Goal: Information Seeking & Learning: Learn about a topic

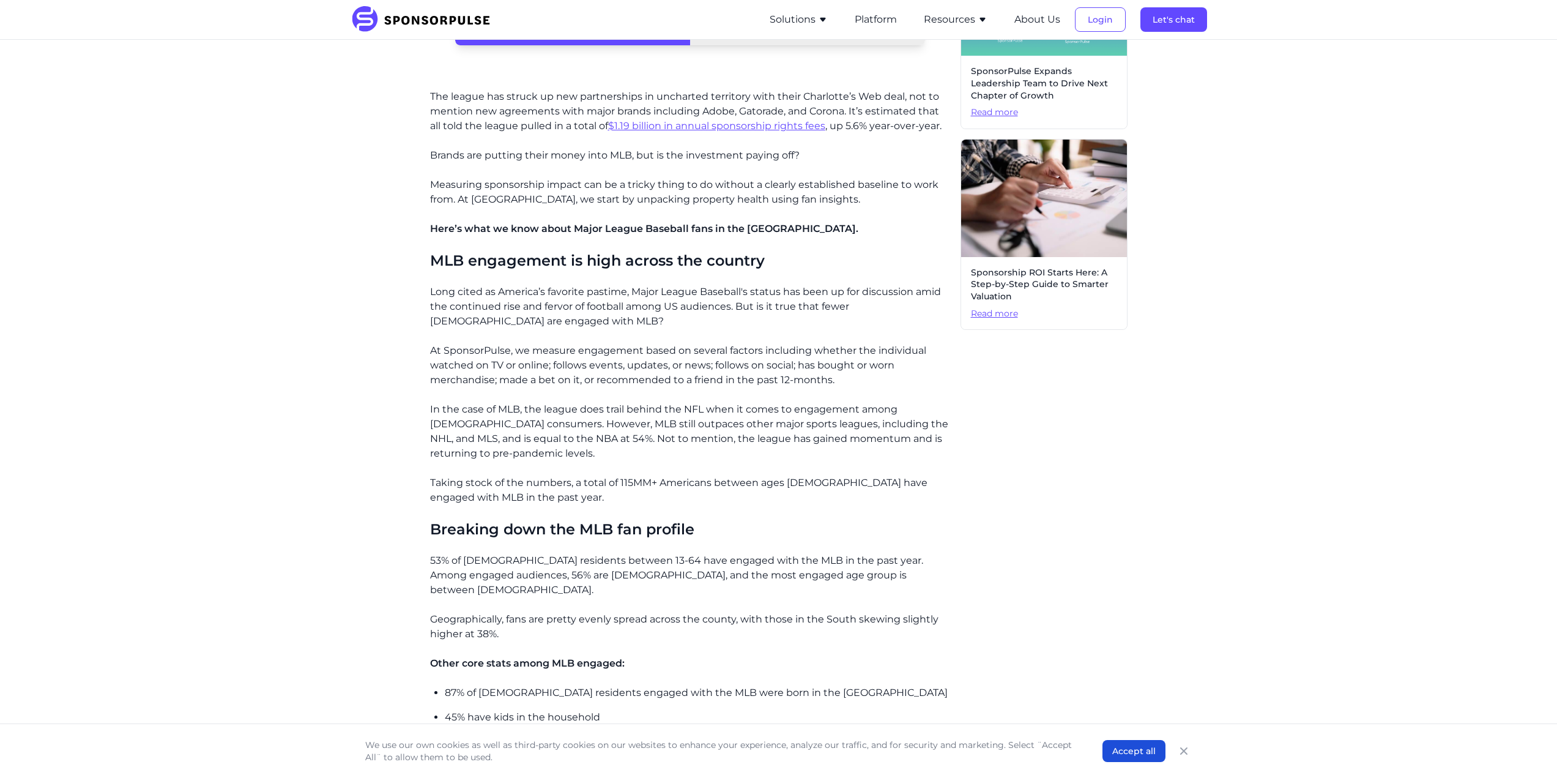
scroll to position [662, 0]
drag, startPoint x: 491, startPoint y: 575, endPoint x: 863, endPoint y: 581, distance: 372.1
click at [863, 581] on p "53% of US residents between 13-64 have engaged with the MLB in the past year. A…" at bounding box center [690, 575] width 521 height 44
click at [856, 572] on p "53% of US residents between 13-64 have engaged with the MLB in the past year. A…" at bounding box center [690, 575] width 521 height 44
drag, startPoint x: 856, startPoint y: 572, endPoint x: 822, endPoint y: 561, distance: 34.8
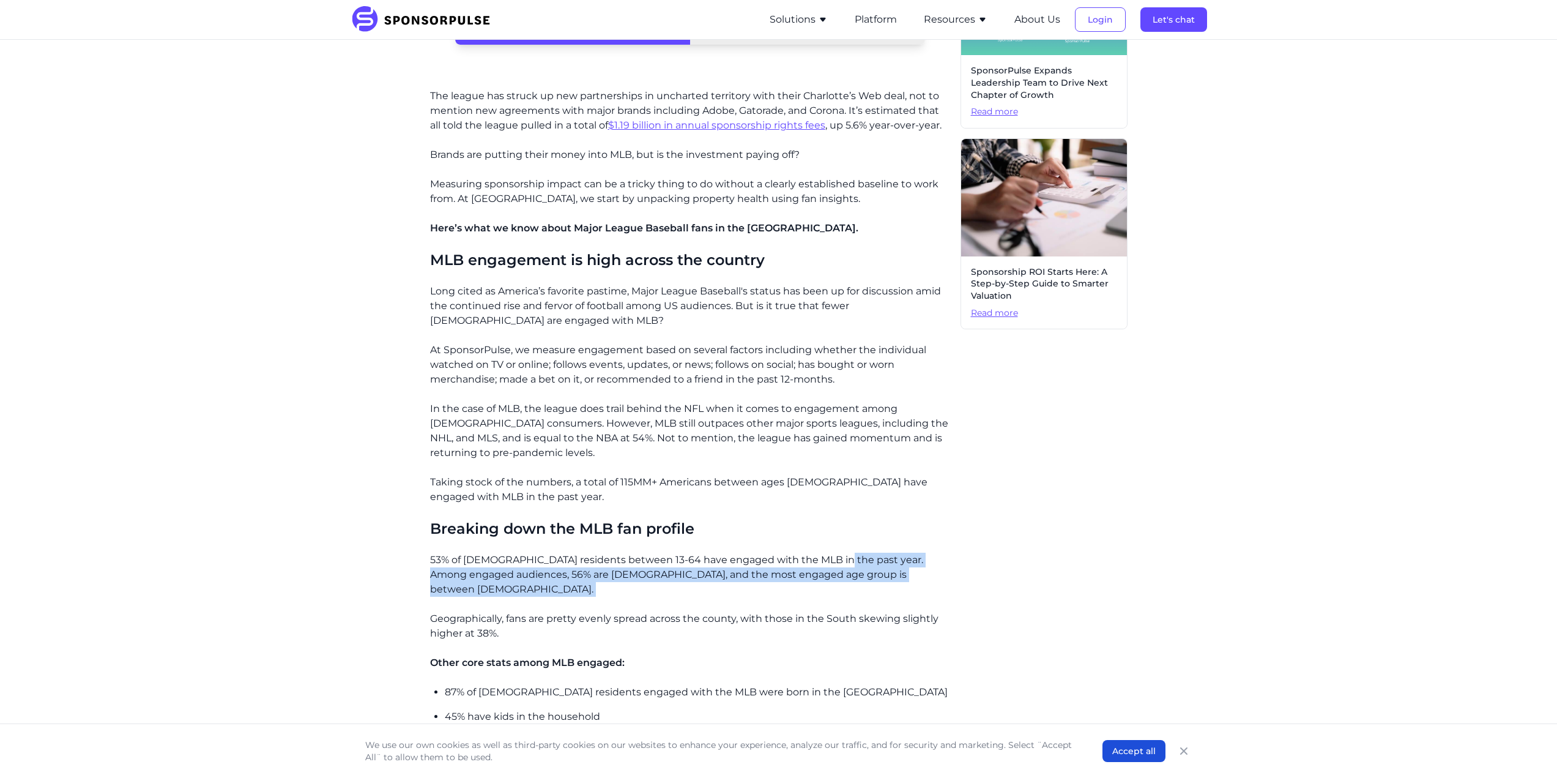
click at [822, 561] on p "53% of US residents between 13-64 have engaged with the MLB in the past year. A…" at bounding box center [690, 575] width 521 height 44
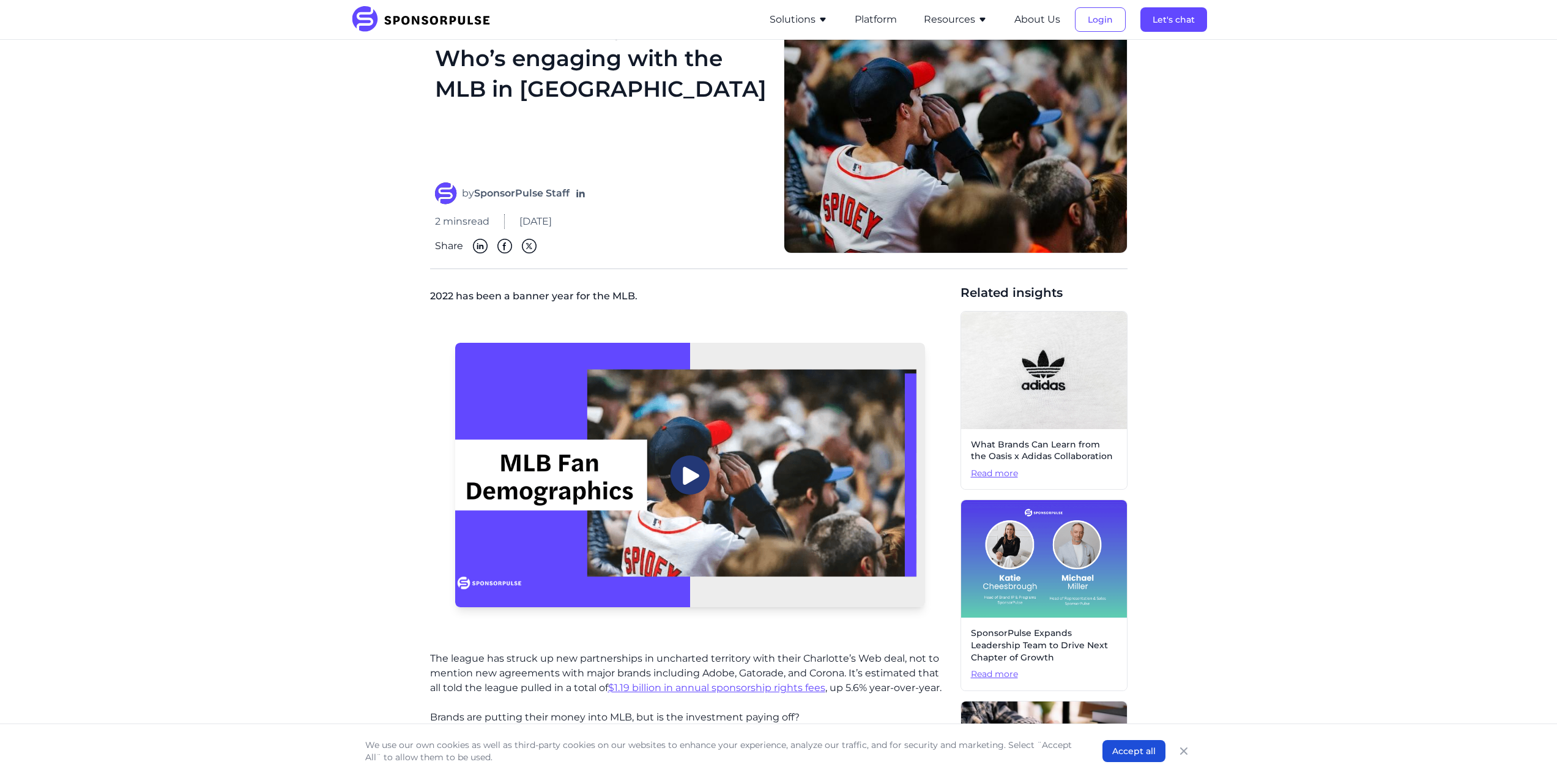
scroll to position [99, 0]
drag, startPoint x: 475, startPoint y: 196, endPoint x: 546, endPoint y: 198, distance: 71.0
click at [546, 198] on span "by SponsorPulse Staff" at bounding box center [516, 194] width 108 height 15
copy strong "SponsorPulse"
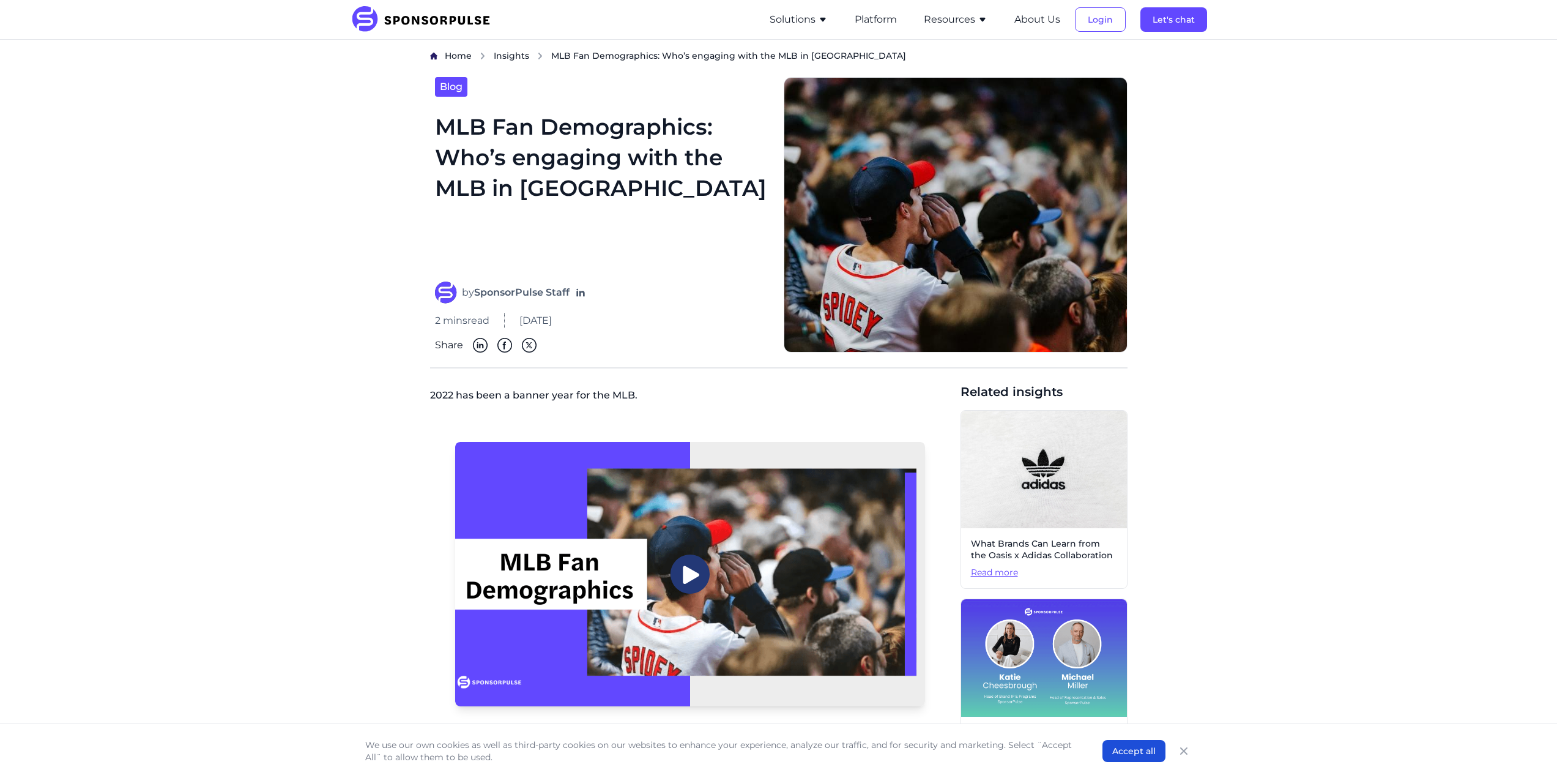
click at [530, 188] on h1 "MLB Fan Demographics: Who’s engaging with the MLB in America" at bounding box center [602, 188] width 334 height 155
click at [1184, 751] on icon "Close" at bounding box center [1183, 750] width 7 height 7
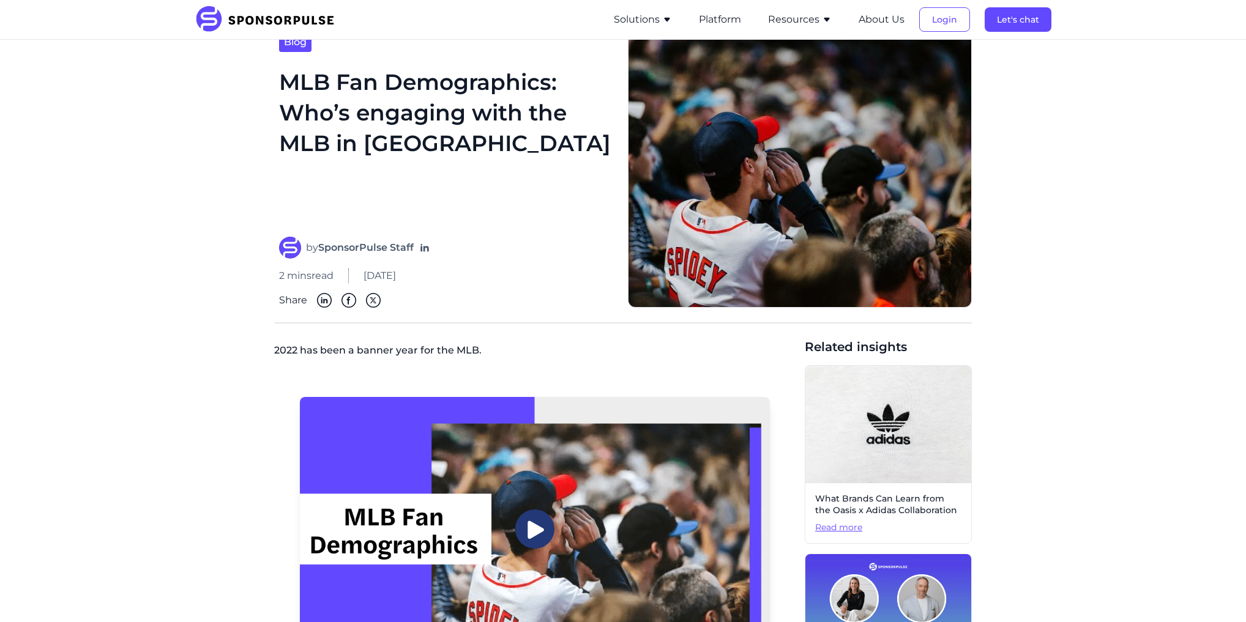
scroll to position [42, 0]
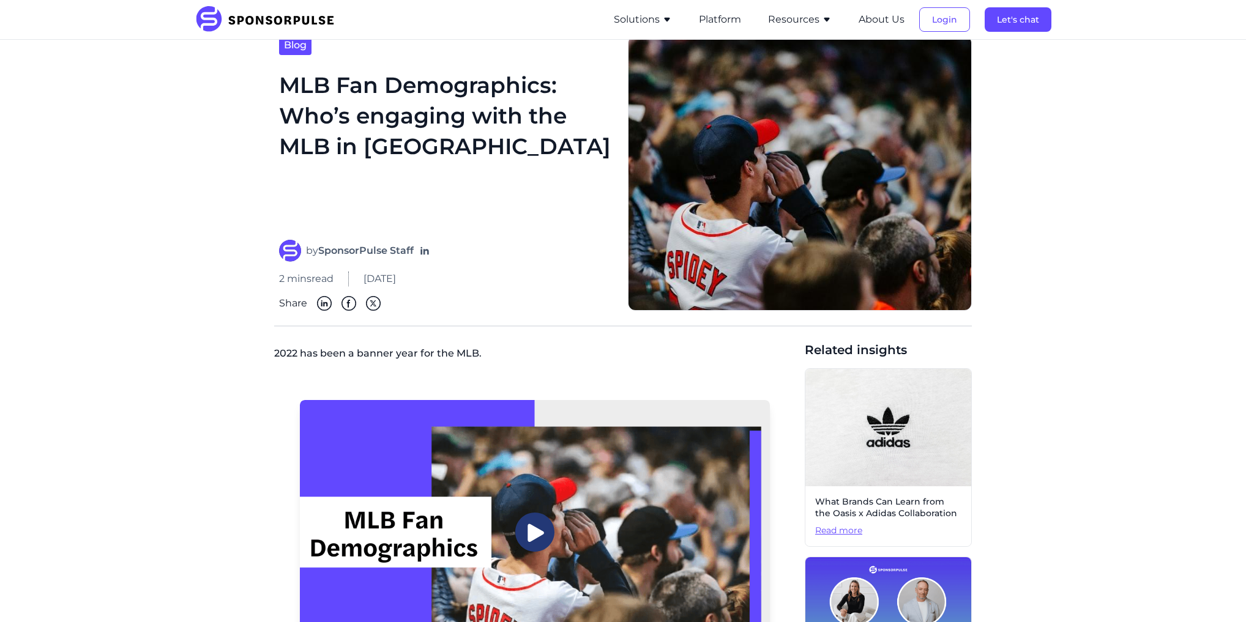
drag, startPoint x: 404, startPoint y: 282, endPoint x: 358, endPoint y: 280, distance: 45.9
click at [358, 280] on div "2 mins read November 16, 2022" at bounding box center [446, 279] width 334 height 15
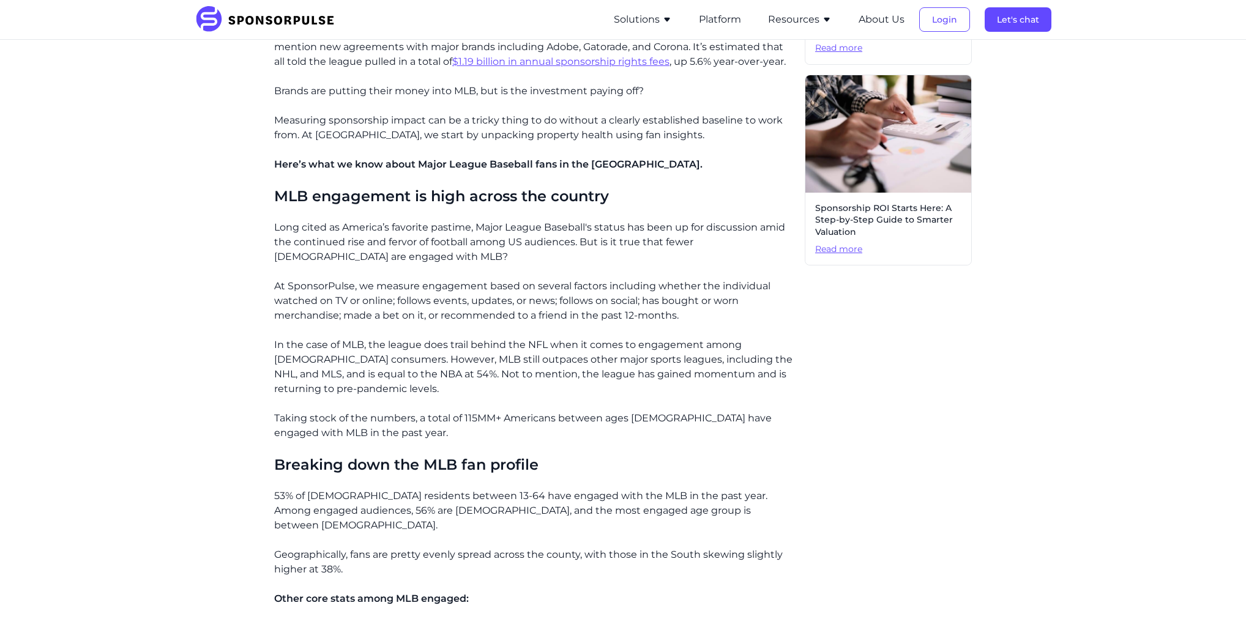
scroll to position [793, 0]
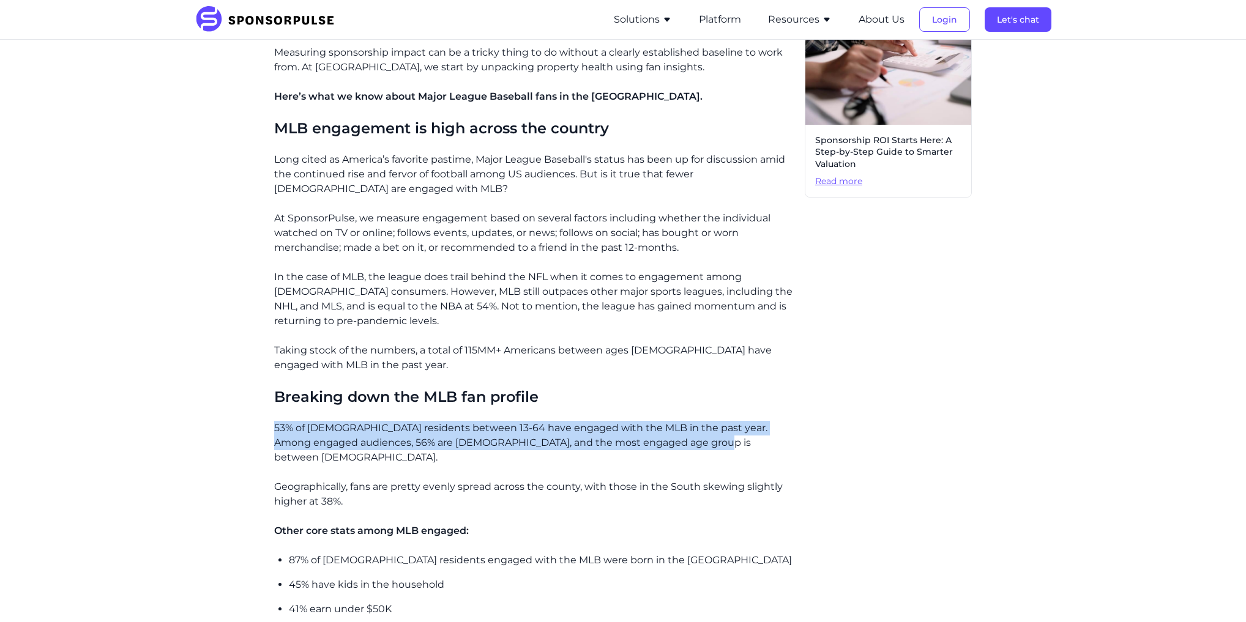
drag, startPoint x: 271, startPoint y: 423, endPoint x: 715, endPoint y: 441, distance: 444.0
click at [715, 441] on div "Home Insights MLB Fan Demographics: Who’s engaging with the MLB in America Blog…" at bounding box center [622, 170] width 837 height 1829
click at [715, 441] on p "53% of US residents between 13-64 have engaged with the MLB in the past year. A…" at bounding box center [534, 443] width 521 height 44
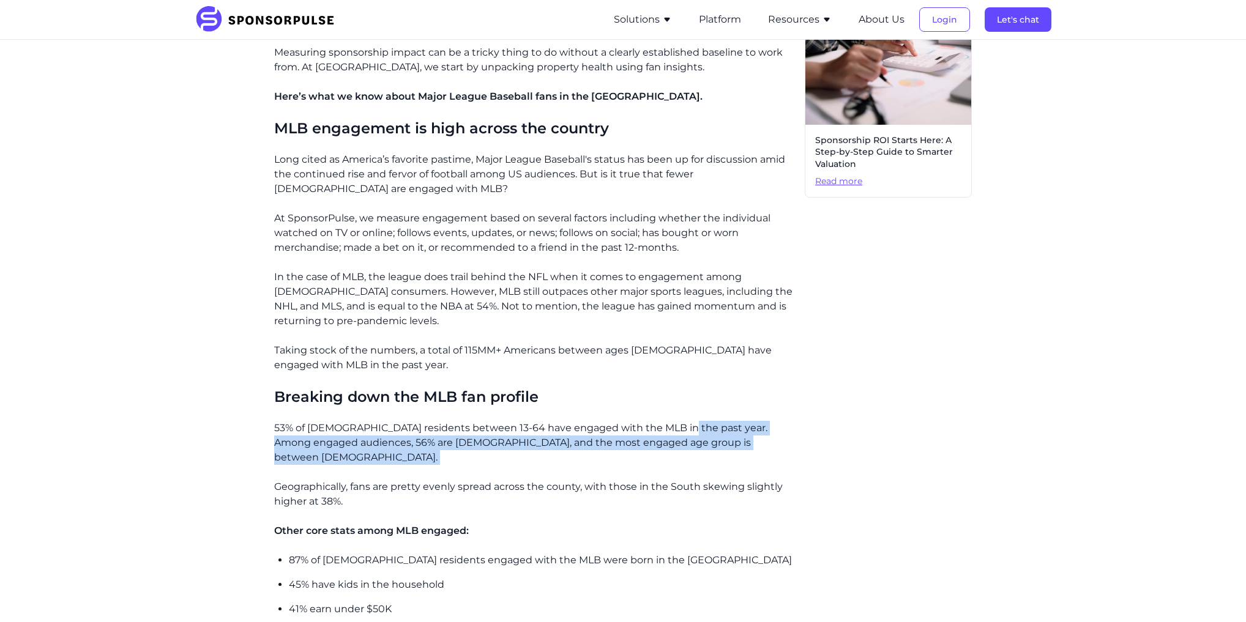
drag, startPoint x: 715, startPoint y: 441, endPoint x: 681, endPoint y: 423, distance: 38.6
click at [681, 423] on p "53% of US residents between 13-64 have engaged with the MLB in the past year. A…" at bounding box center [534, 443] width 521 height 44
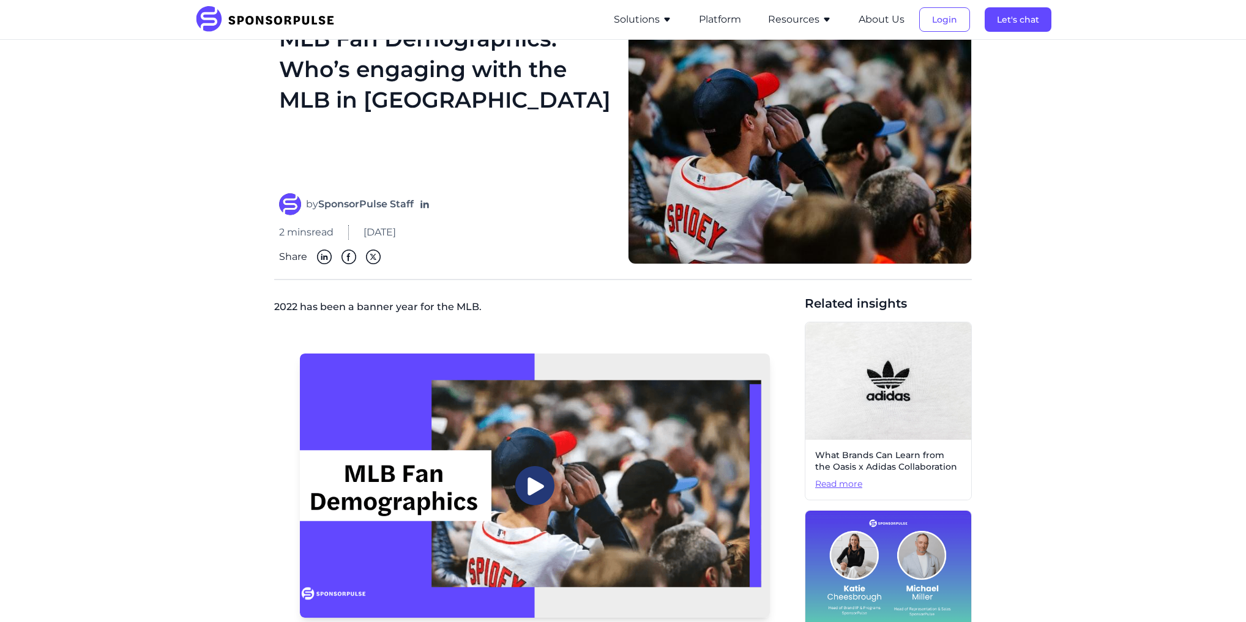
scroll to position [0, 0]
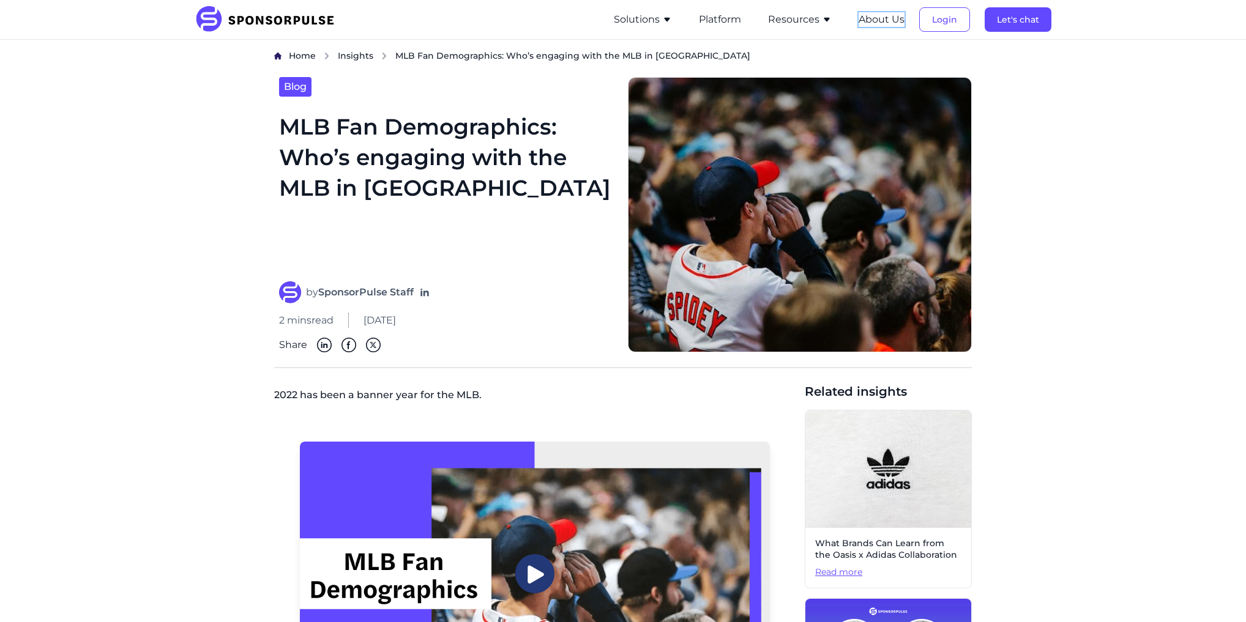
click at [880, 17] on button "About Us" at bounding box center [882, 19] width 46 height 15
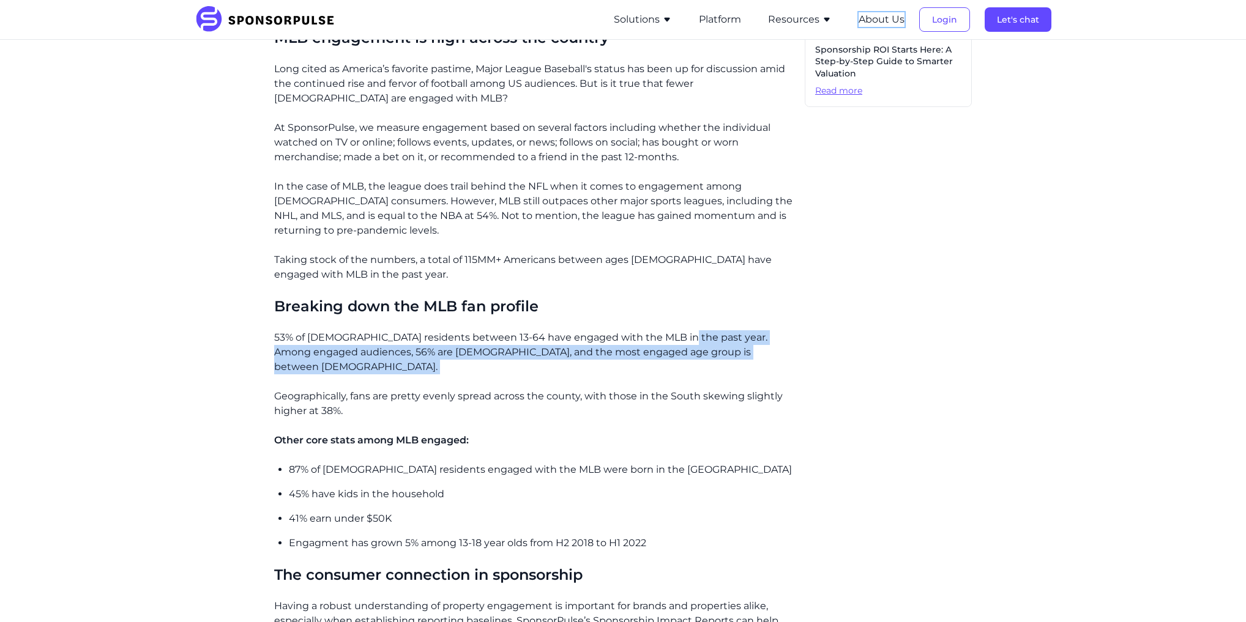
scroll to position [887, 0]
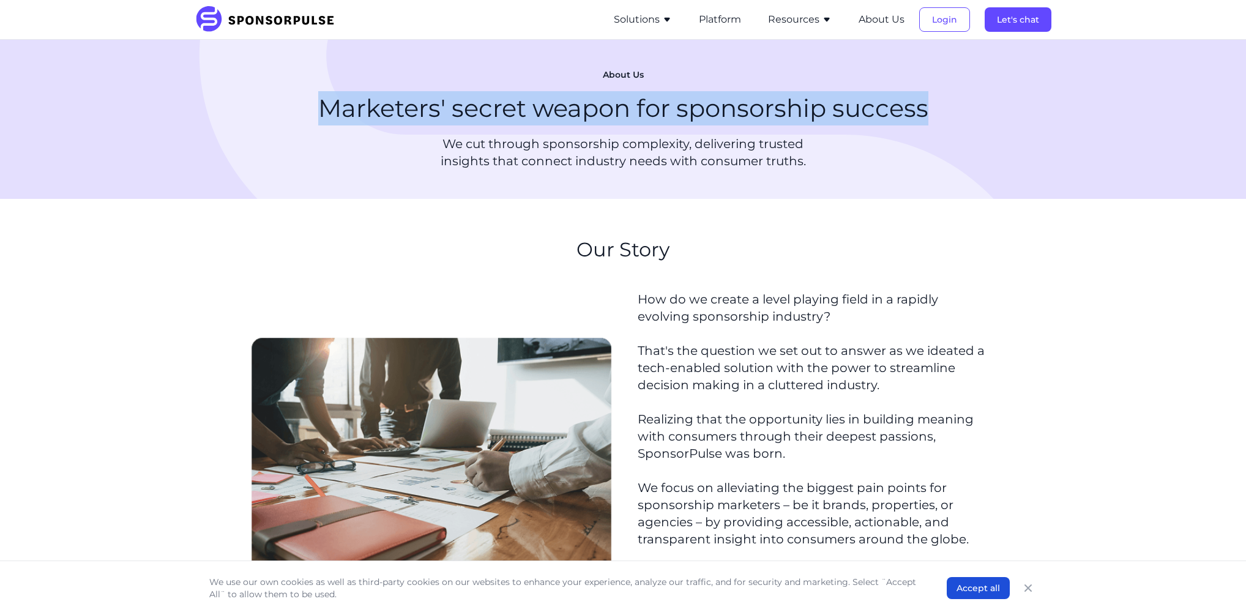
drag, startPoint x: 322, startPoint y: 108, endPoint x: 965, endPoint y: 113, distance: 643.2
click at [965, 113] on div "About Us Marketers' secret weapon for sponsorship success We cut through sponso…" at bounding box center [623, 119] width 747 height 120
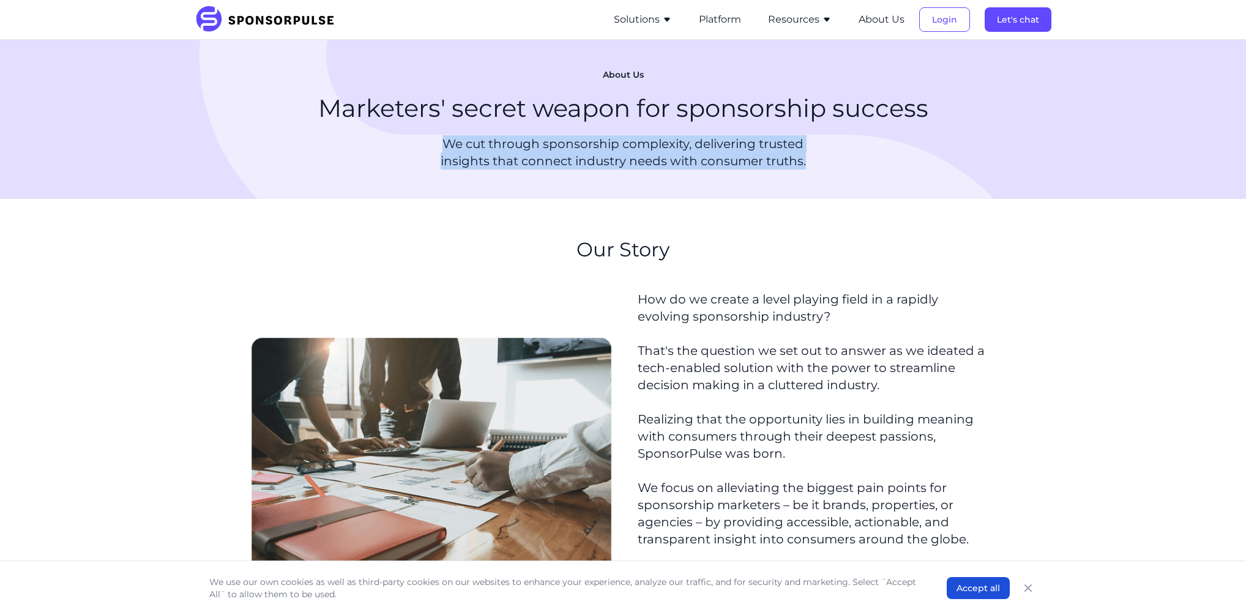
drag, startPoint x: 552, startPoint y: 166, endPoint x: 801, endPoint y: 162, distance: 249.1
click at [801, 162] on p "We cut through sponsorship complexity, delivering trusted insights that connect…" at bounding box center [622, 152] width 411 height 34
drag, startPoint x: 801, startPoint y: 162, endPoint x: 423, endPoint y: 146, distance: 377.9
click at [423, 146] on p "We cut through sponsorship complexity, delivering trusted insights that connect…" at bounding box center [622, 152] width 411 height 34
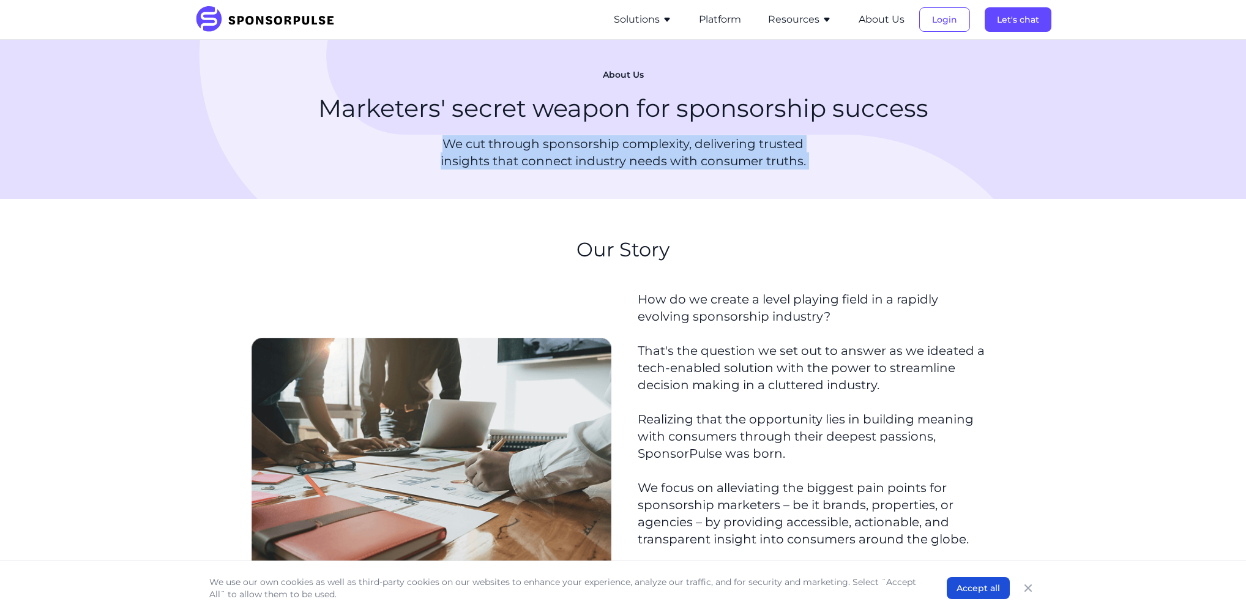
click at [423, 146] on p "We cut through sponsorship complexity, delivering trusted insights that connect…" at bounding box center [622, 152] width 411 height 34
drag, startPoint x: 423, startPoint y: 146, endPoint x: 798, endPoint y: 161, distance: 374.8
click at [798, 161] on p "We cut through sponsorship complexity, delivering trusted insights that connect…" at bounding box center [622, 152] width 411 height 34
